Goal: Transaction & Acquisition: Obtain resource

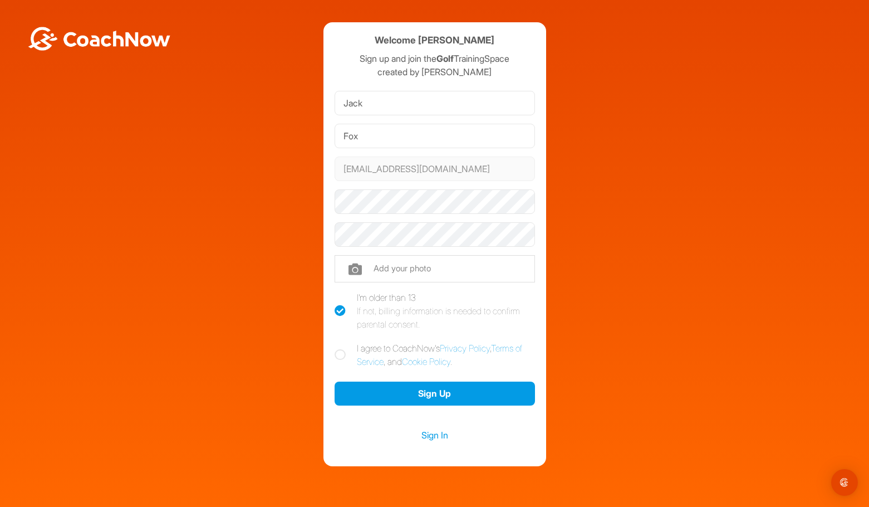
click at [342, 354] on icon at bounding box center [340, 354] width 11 height 11
click at [342, 349] on input "I agree to CoachNow's Privacy Policy , Terms of Service , and Cookie Policy ." at bounding box center [338, 344] width 7 height 7
checkbox input "true"
click at [342, 309] on icon at bounding box center [340, 310] width 11 height 11
click at [342, 298] on input "I'm older than 13 If not, billing information is needed to confirm parental con…" at bounding box center [338, 294] width 7 height 7
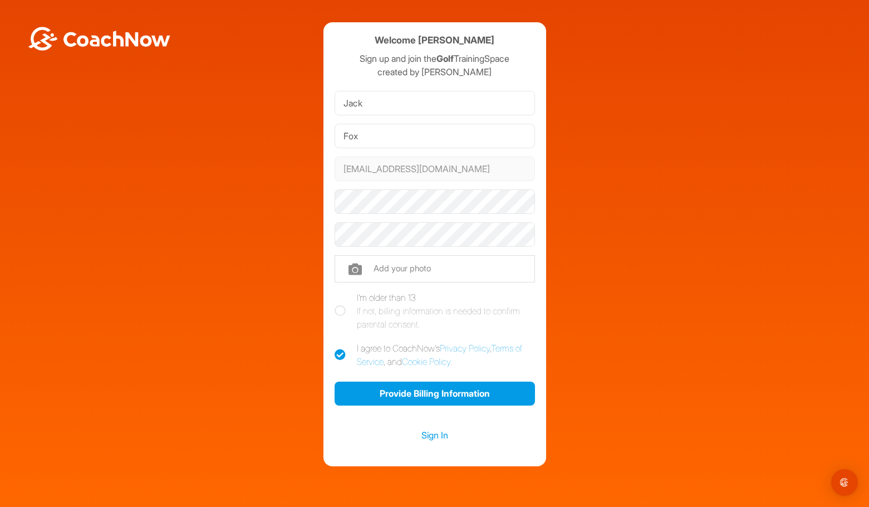
click at [341, 307] on icon at bounding box center [340, 310] width 11 height 11
click at [341, 298] on input "I'm older than 13 If not, billing information is needed to confirm parental con…" at bounding box center [338, 294] width 7 height 7
checkbox input "true"
click at [437, 434] on link "Sign In" at bounding box center [435, 435] width 200 height 14
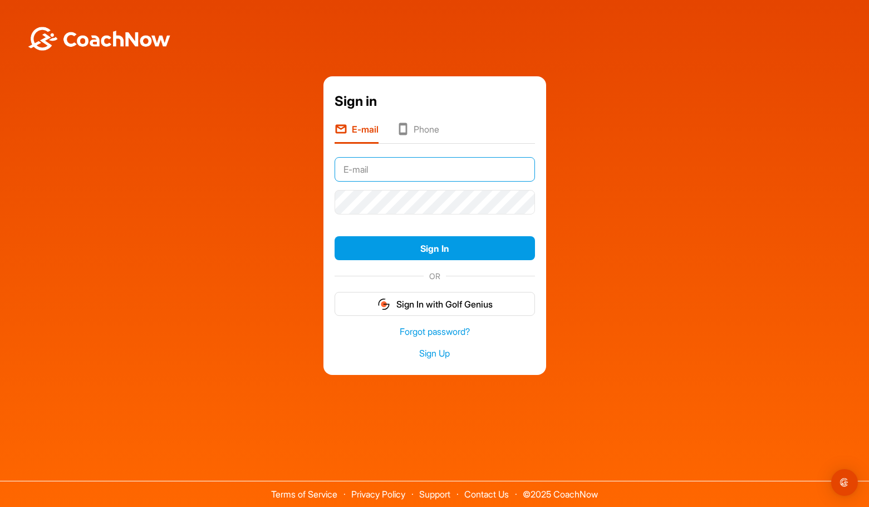
type input "[EMAIL_ADDRESS][DOMAIN_NAME]"
click at [434, 248] on button "Sign In" at bounding box center [435, 248] width 200 height 24
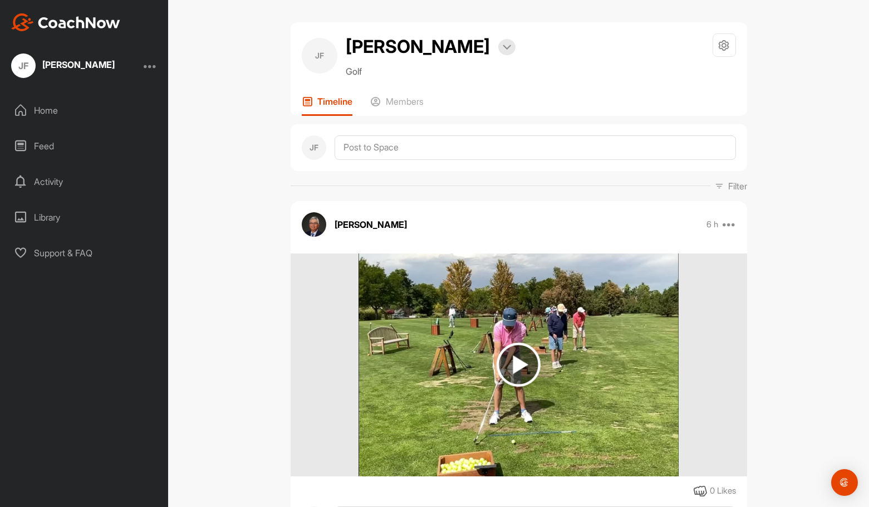
click at [516, 364] on img at bounding box center [519, 364] width 44 height 44
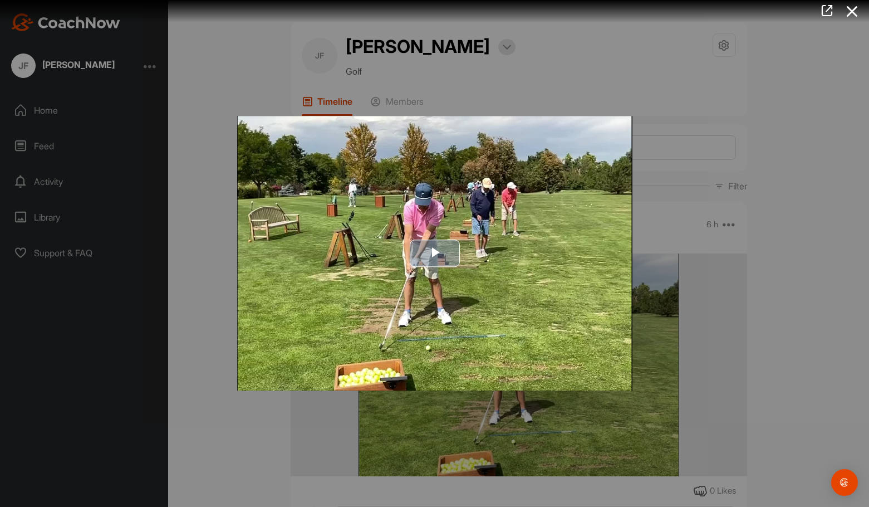
click at [435, 253] on span "Video Player" at bounding box center [435, 253] width 0 height 0
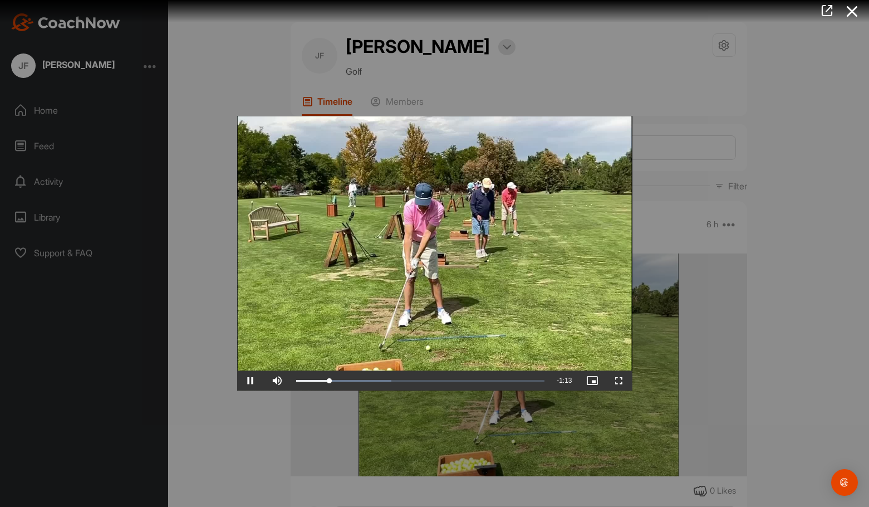
click at [852, 10] on icon at bounding box center [853, 11] width 26 height 21
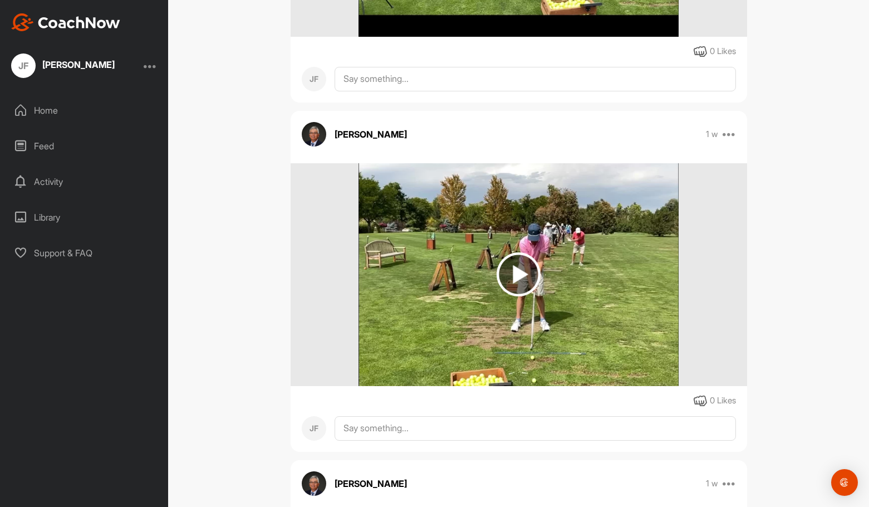
scroll to position [791, 0]
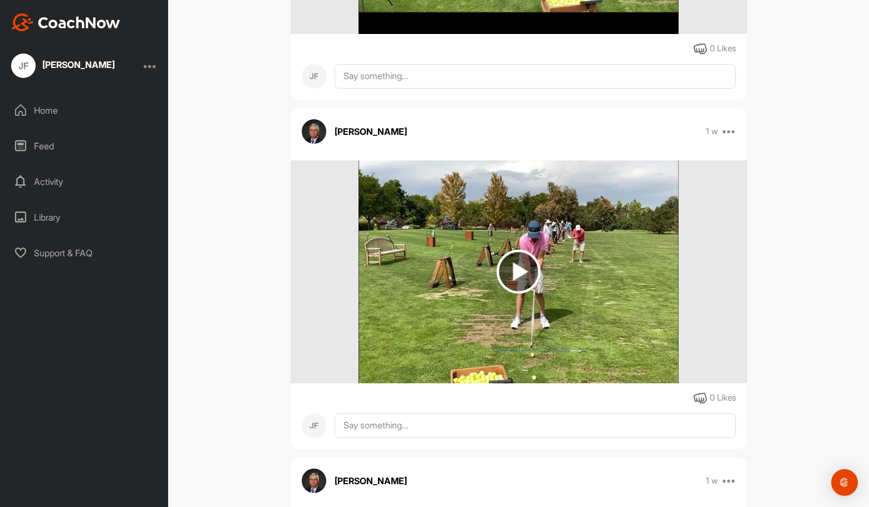
click at [518, 274] on img at bounding box center [519, 271] width 44 height 44
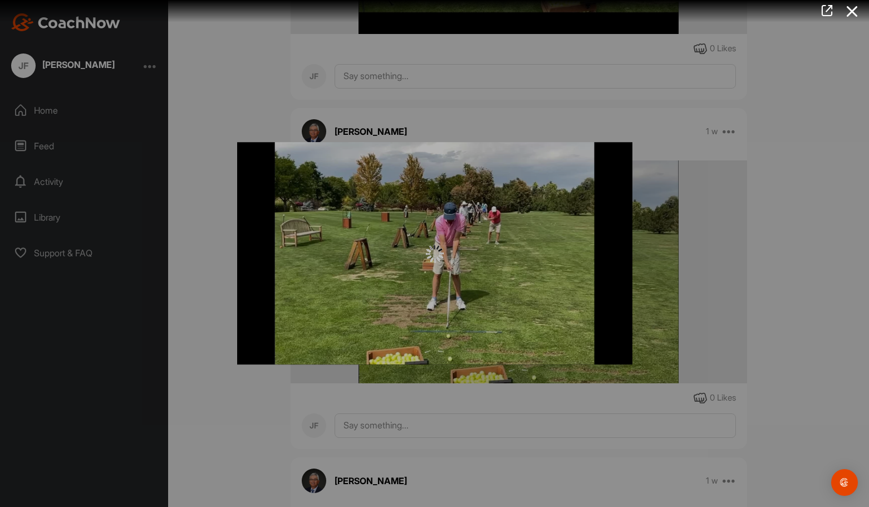
scroll to position [0, 0]
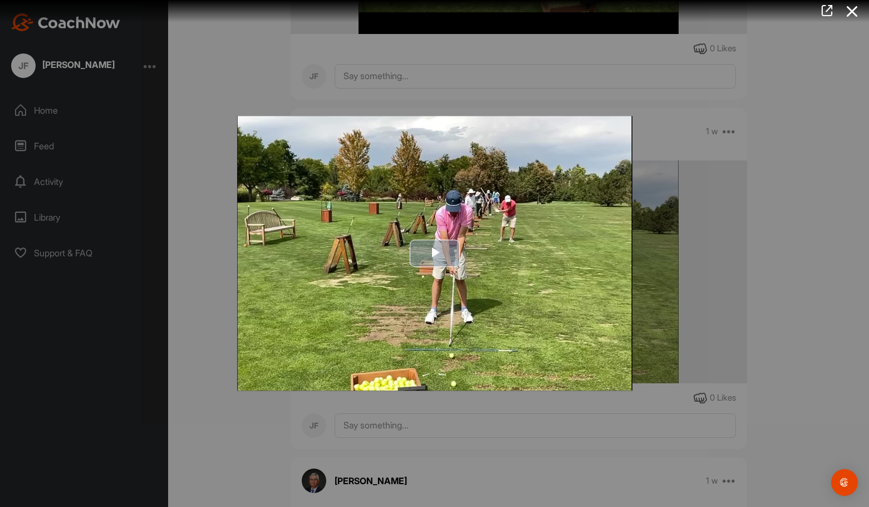
click at [435, 253] on span "Video Player" at bounding box center [435, 253] width 0 height 0
